Goal: Information Seeking & Learning: Learn about a topic

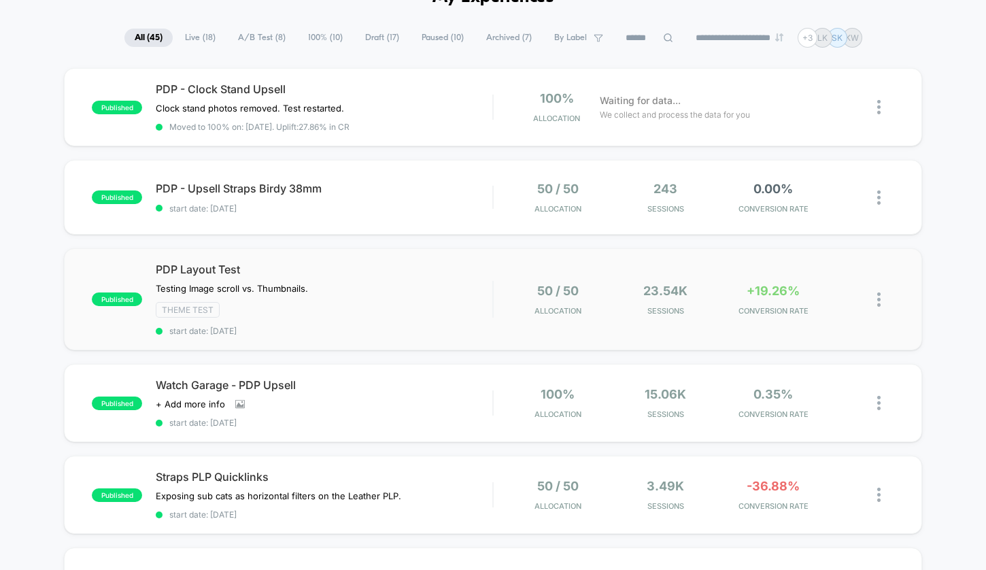
scroll to position [81, 0]
click at [485, 271] on span "PDP Layout Test" at bounding box center [324, 269] width 337 height 14
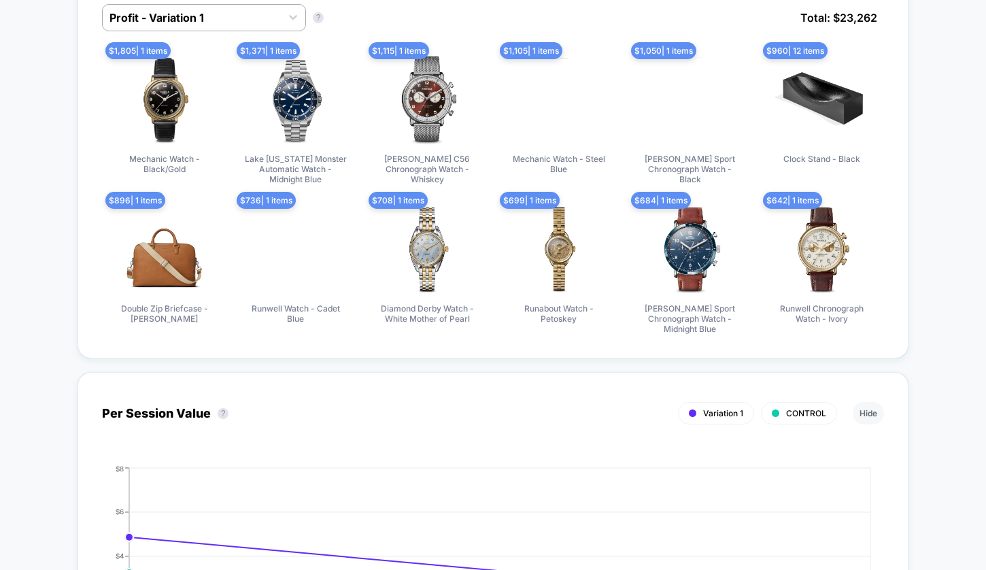
scroll to position [834, 0]
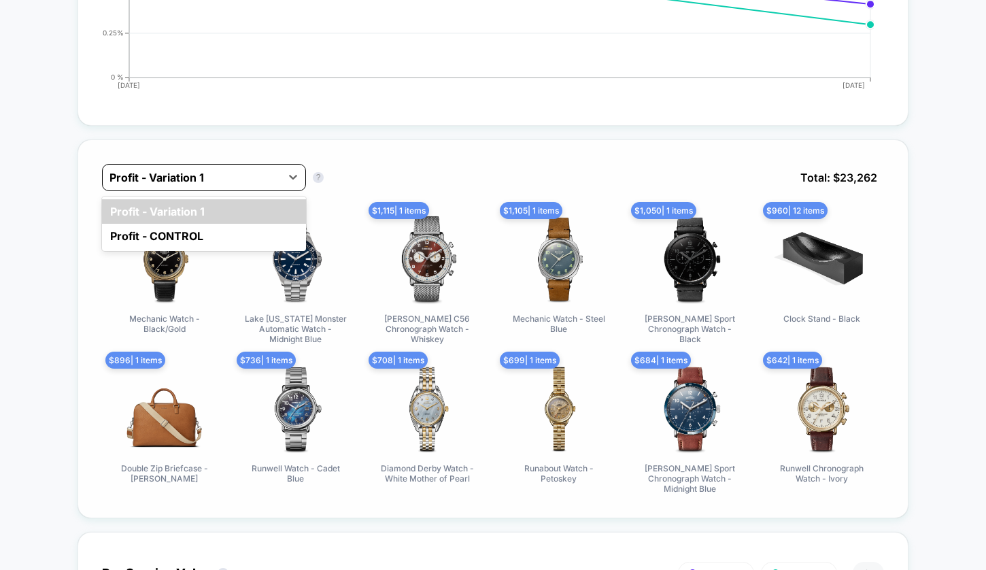
click at [263, 165] on div "Profit - Variation 1" at bounding box center [204, 177] width 204 height 27
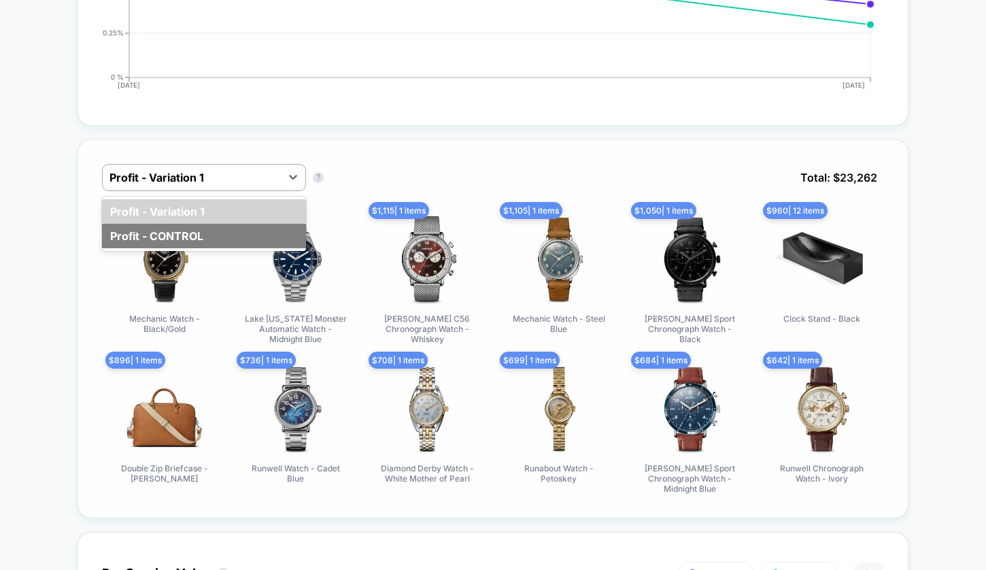
click at [218, 233] on div "Profit - CONTROL" at bounding box center [204, 236] width 204 height 24
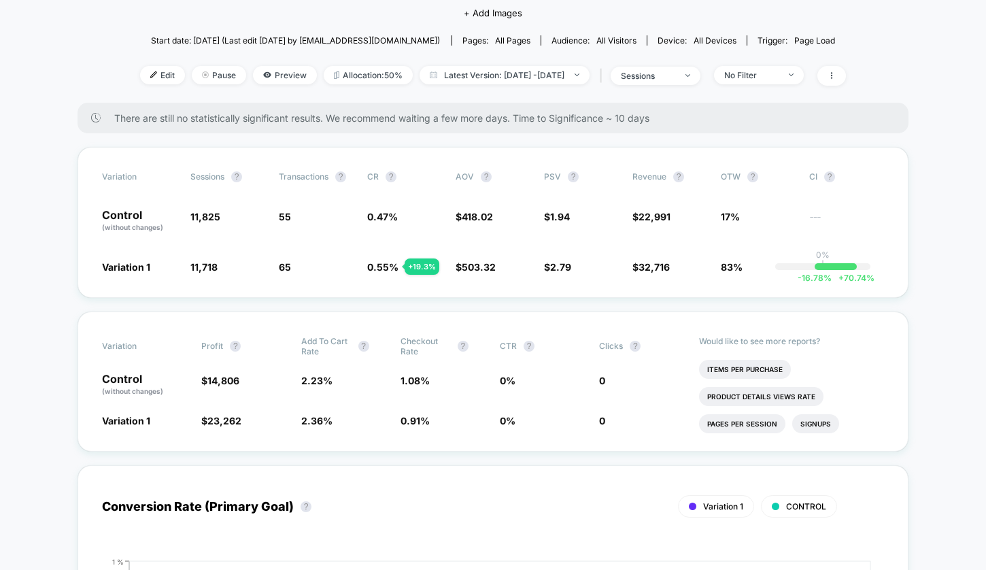
scroll to position [171, 0]
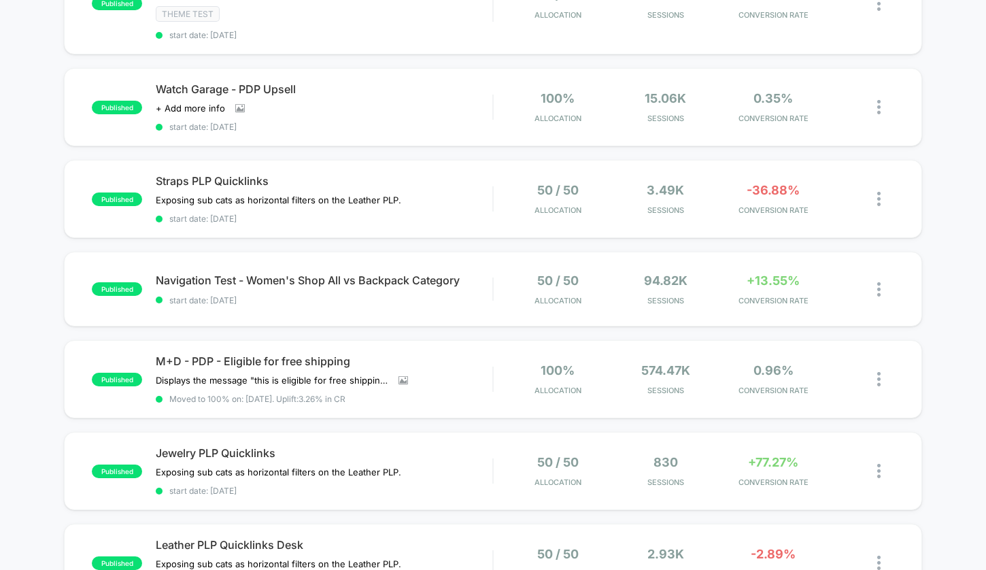
scroll to position [320, 0]
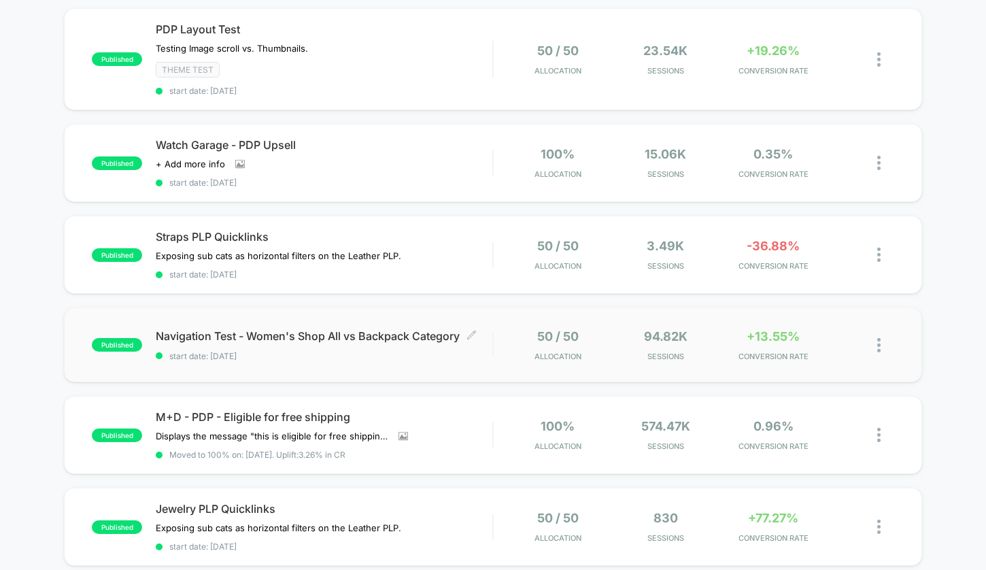
click at [481, 331] on span "Navigation Test - Women's Shop All vs Backpack Category Click to edit experienc…" at bounding box center [324, 336] width 337 height 14
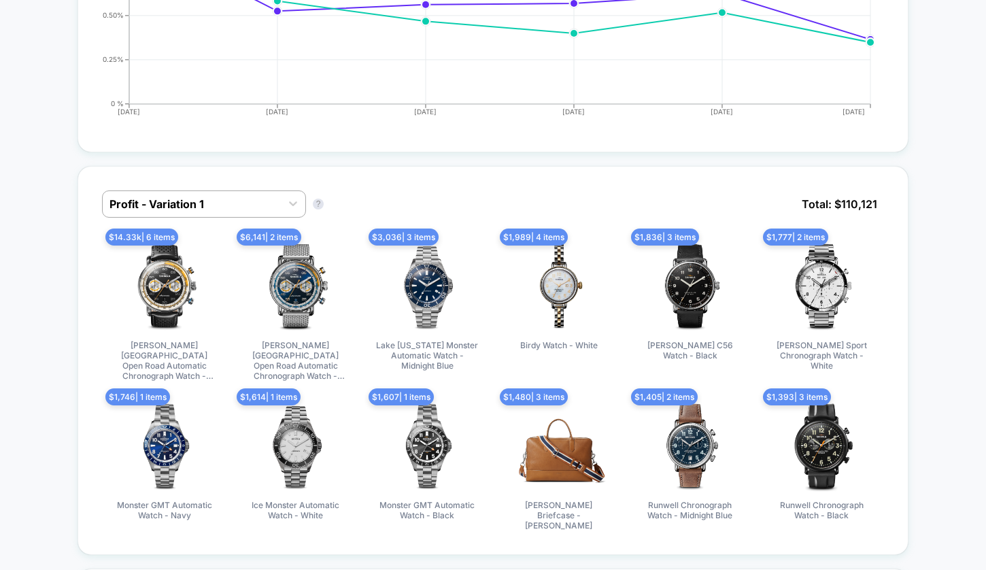
scroll to position [840, 0]
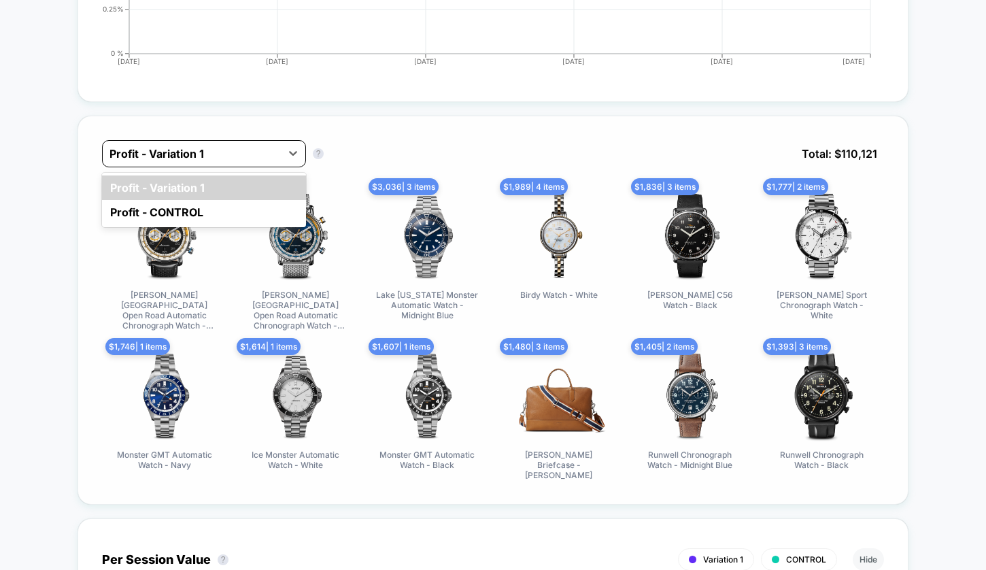
click at [182, 158] on div "Profit - Variation 1" at bounding box center [191, 154] width 165 height 14
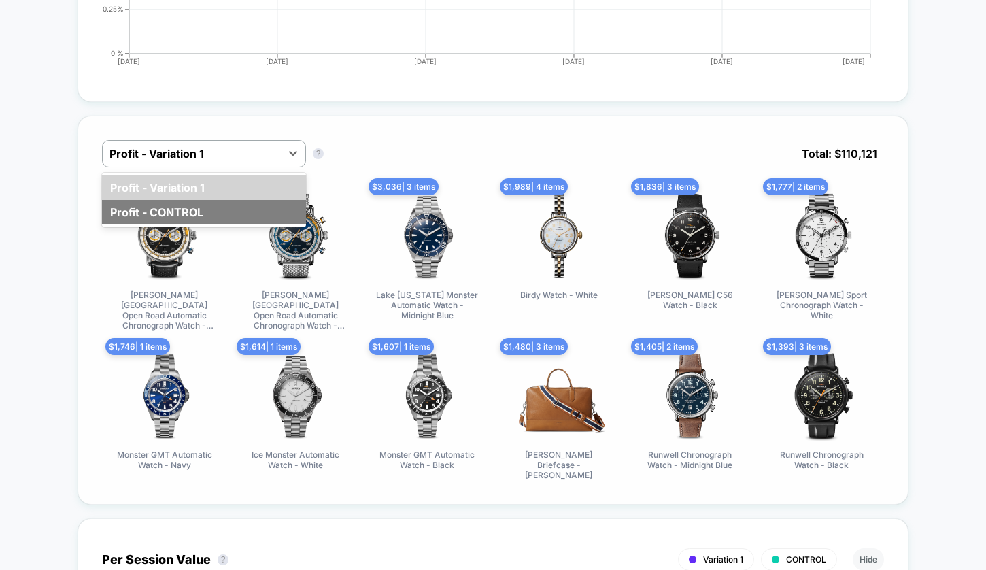
click at [177, 208] on div "Profit - CONTROL" at bounding box center [204, 212] width 204 height 24
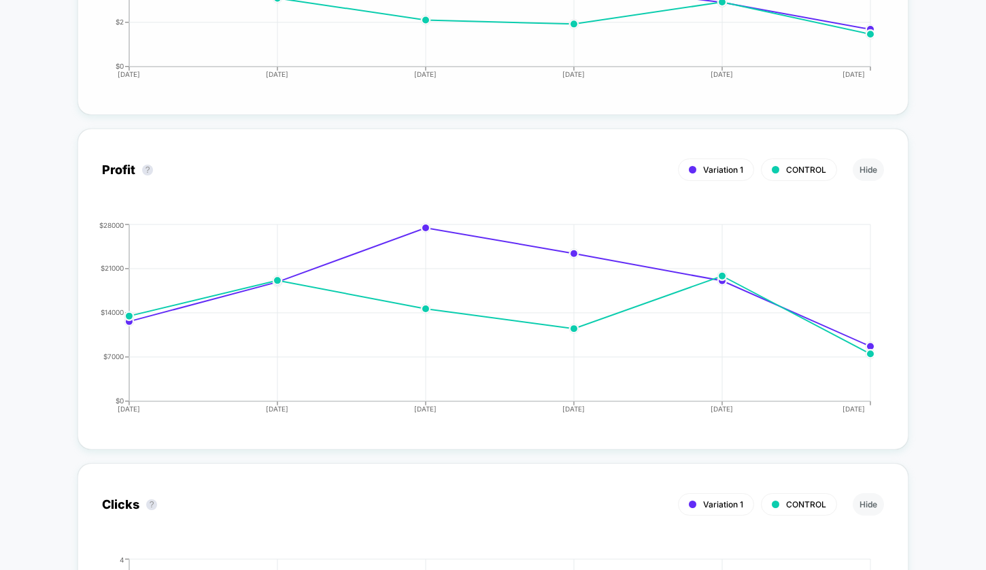
scroll to position [1733, 0]
